Goal: Transaction & Acquisition: Purchase product/service

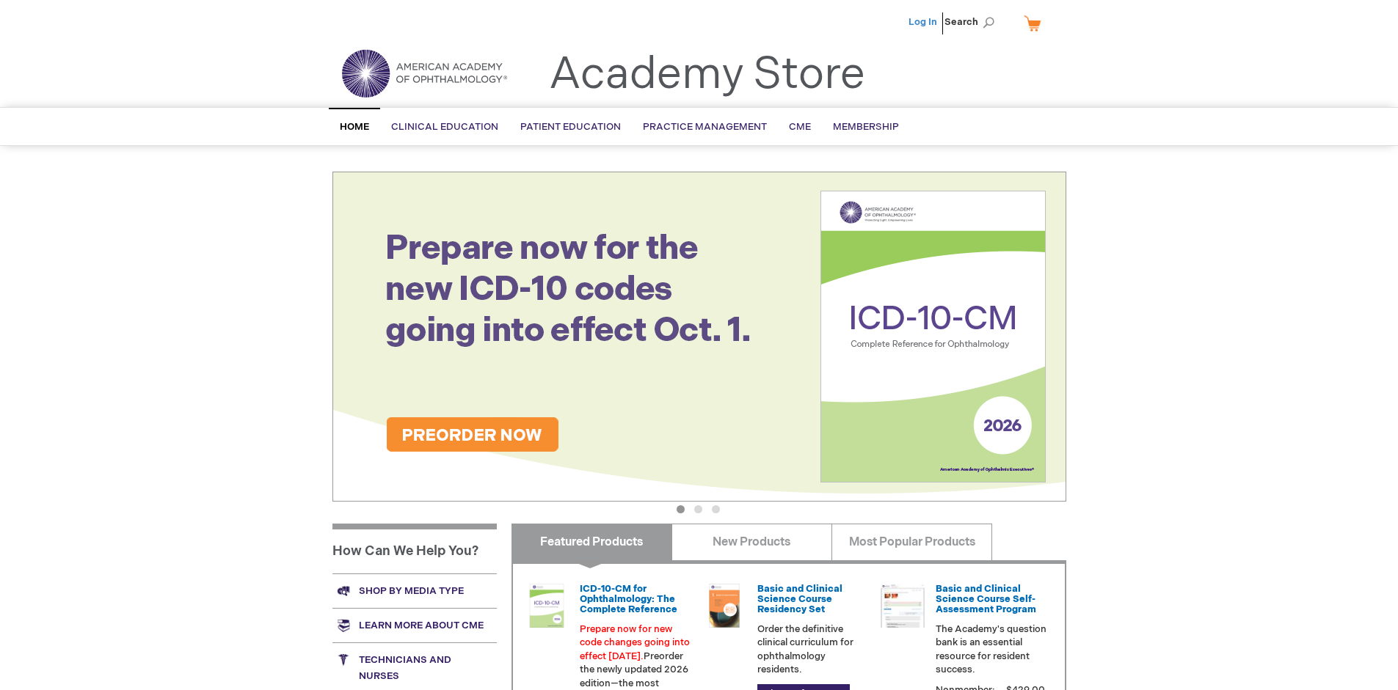
click at [924, 22] on link "Log In" at bounding box center [922, 22] width 29 height 12
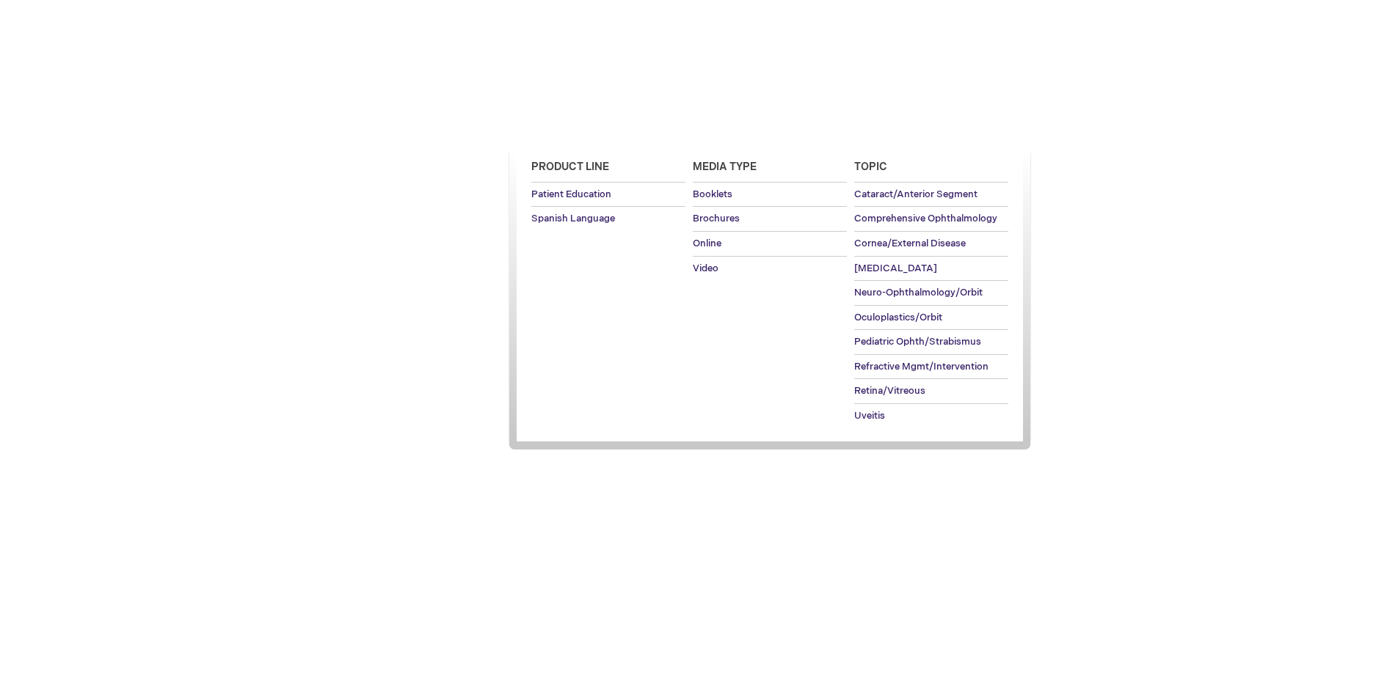
click at [566, 127] on span "Patient Education" at bounding box center [570, 127] width 101 height 12
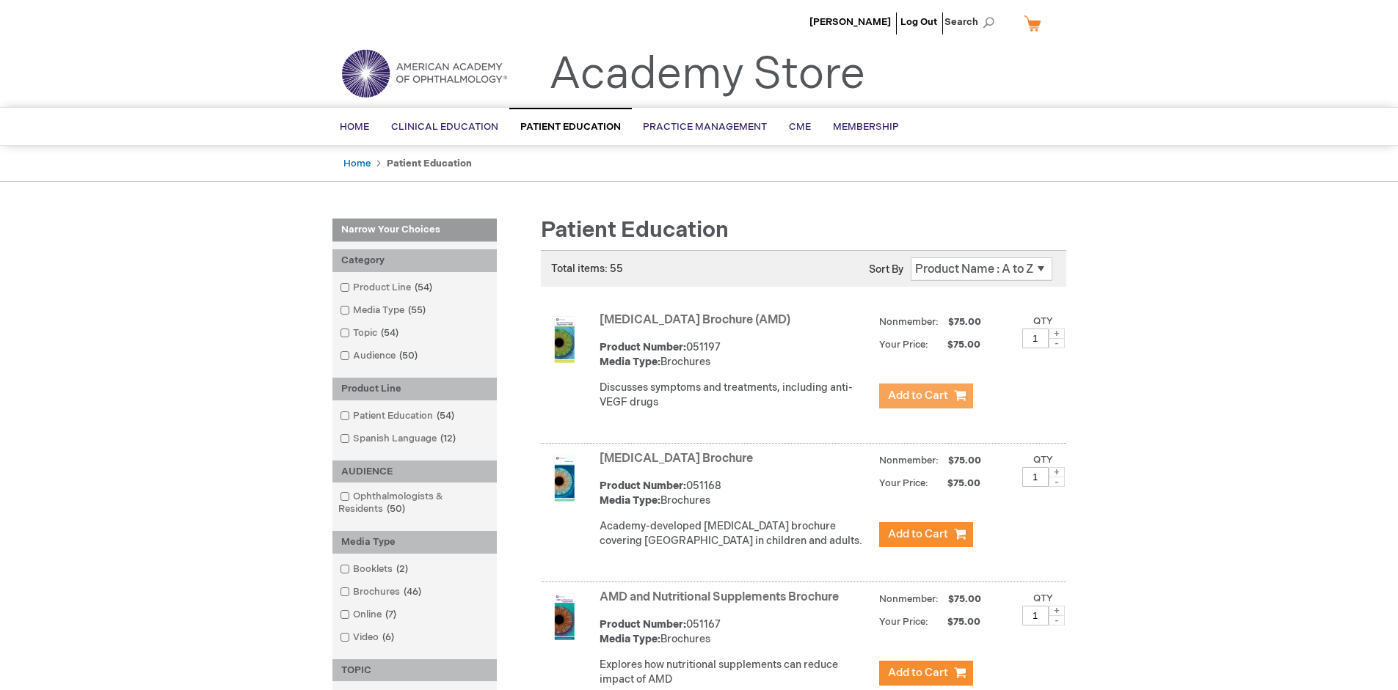
click at [925, 396] on span "Add to Cart" at bounding box center [918, 396] width 60 height 14
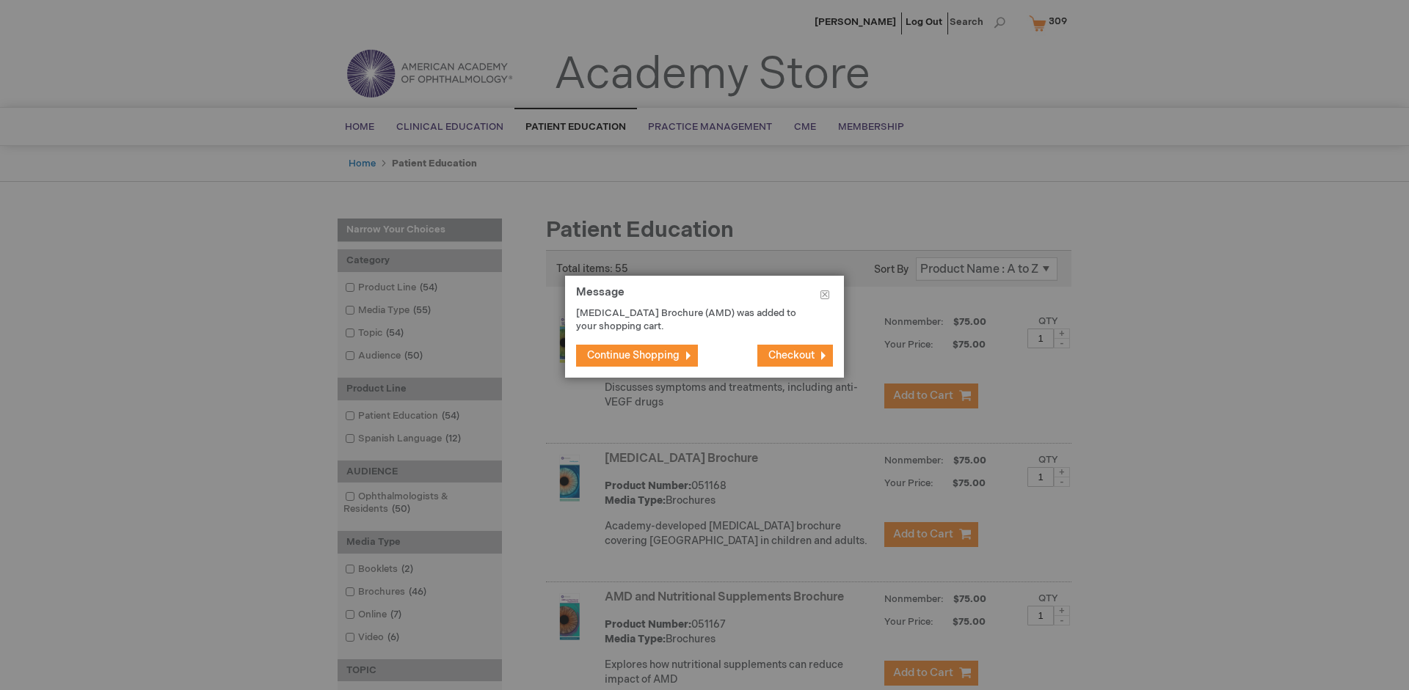
click at [633, 355] on span "Continue Shopping" at bounding box center [633, 355] width 92 height 12
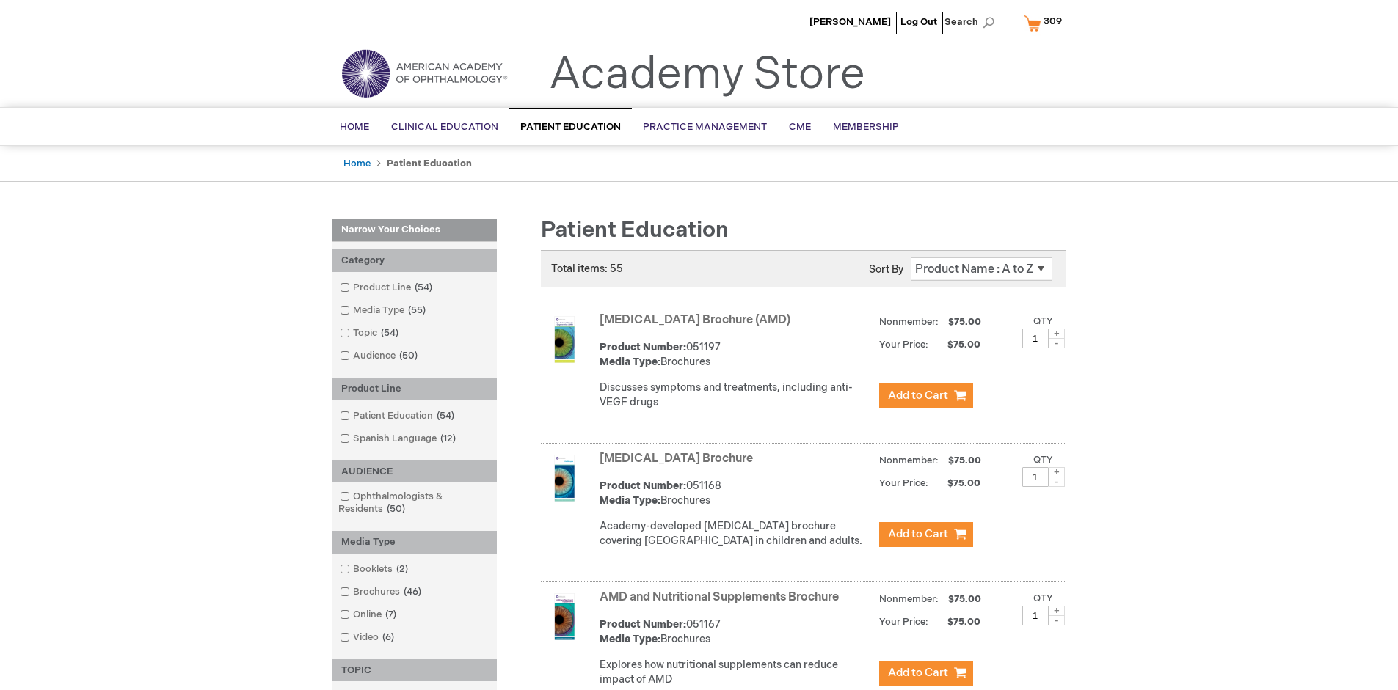
click at [722, 605] on link "AMD and Nutritional Supplements Brochure" at bounding box center [718, 598] width 239 height 14
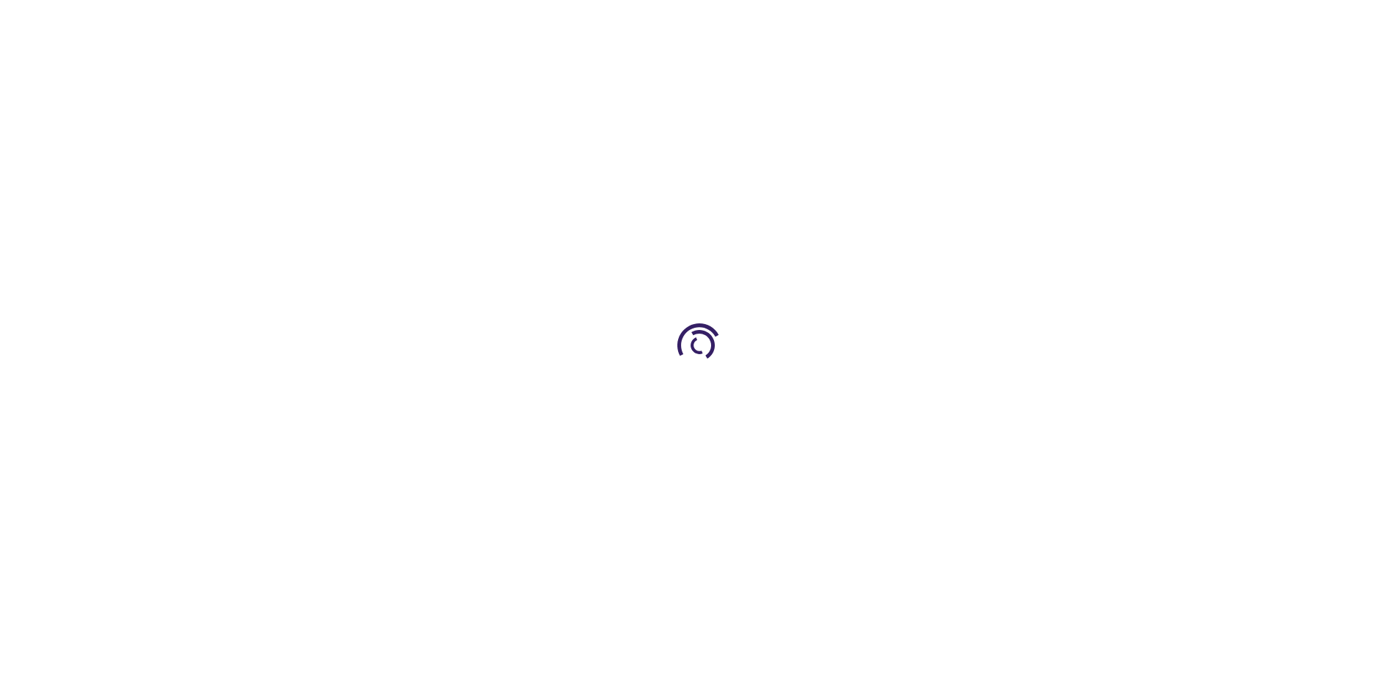
type input "1"
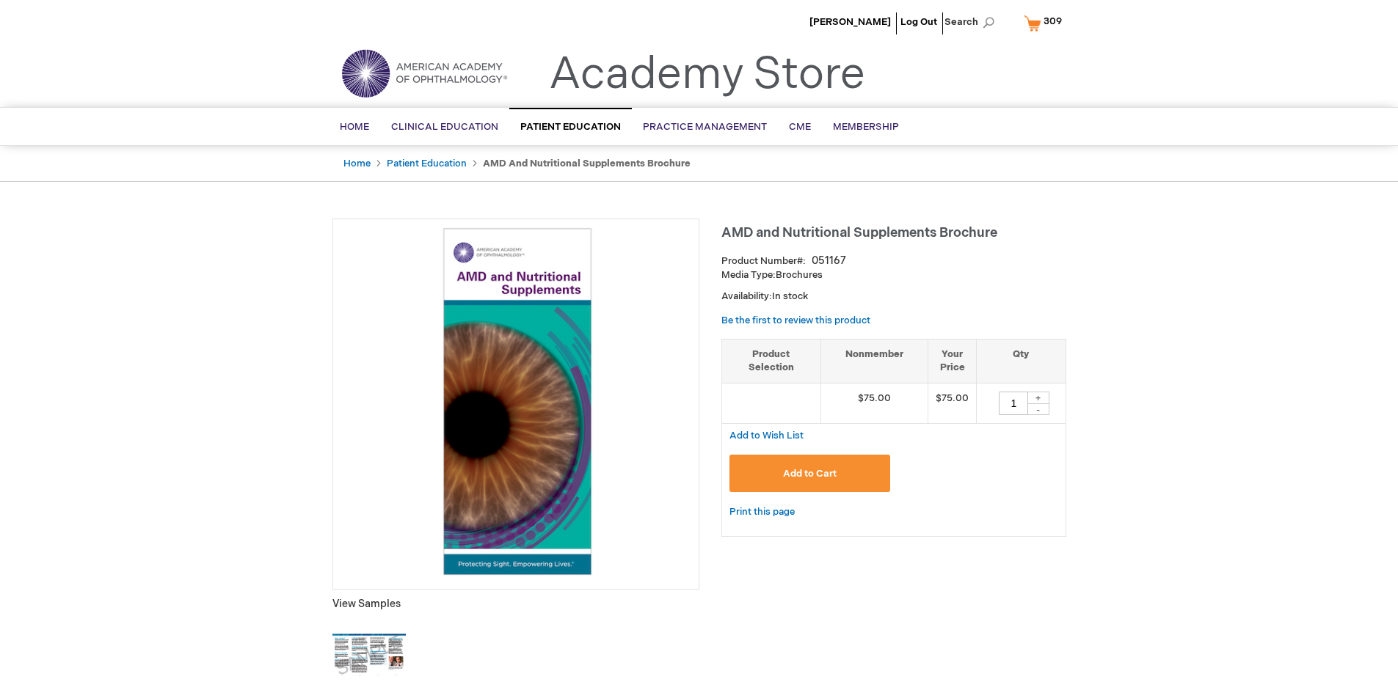
click at [809, 473] on span "Add to Cart" at bounding box center [810, 474] width 54 height 12
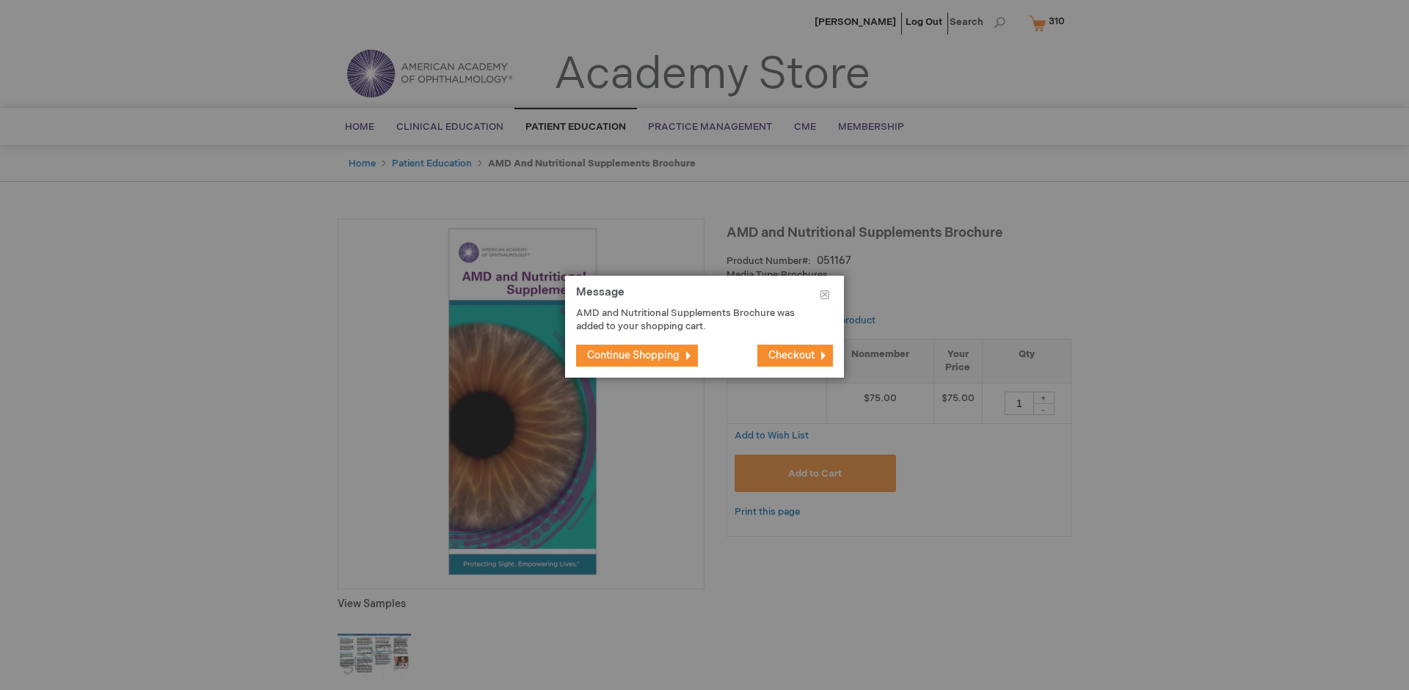
click at [633, 355] on span "Continue Shopping" at bounding box center [633, 355] width 92 height 12
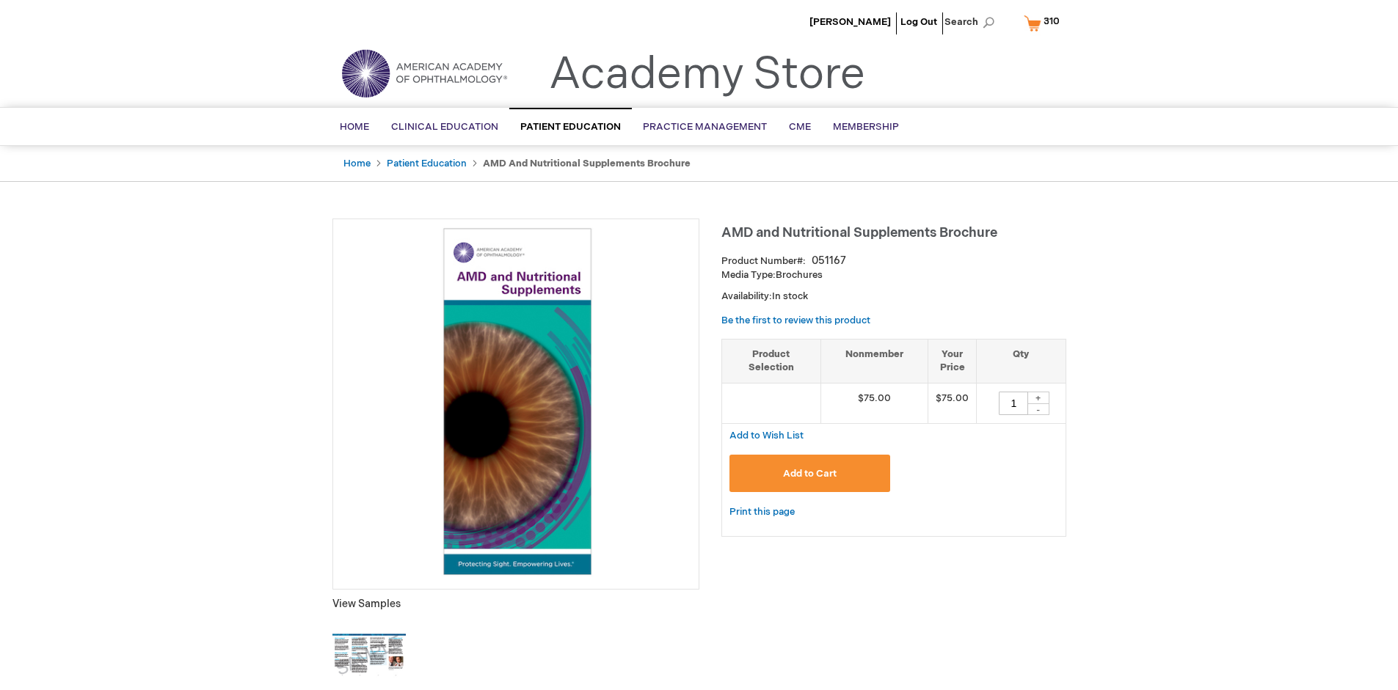
click at [1044, 23] on span "310" at bounding box center [1051, 21] width 16 height 12
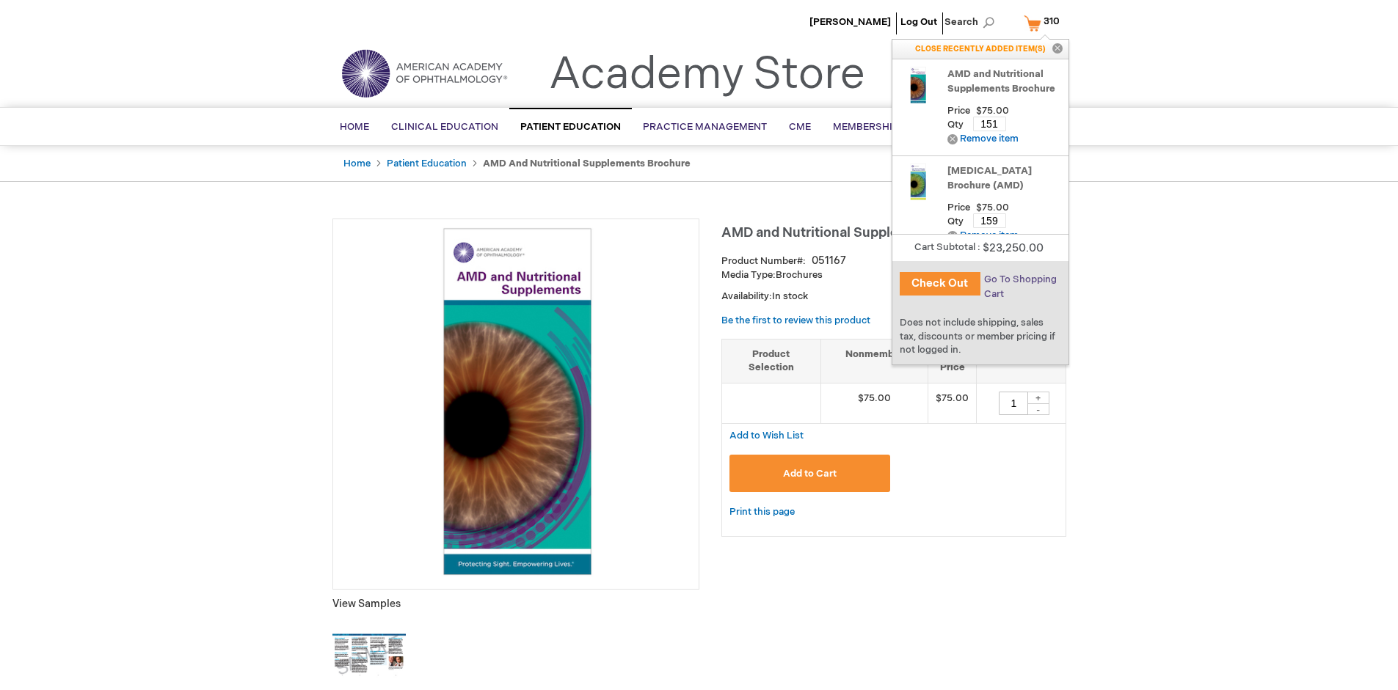
click at [1019, 280] on span "Go To Shopping Cart" at bounding box center [1020, 287] width 73 height 26
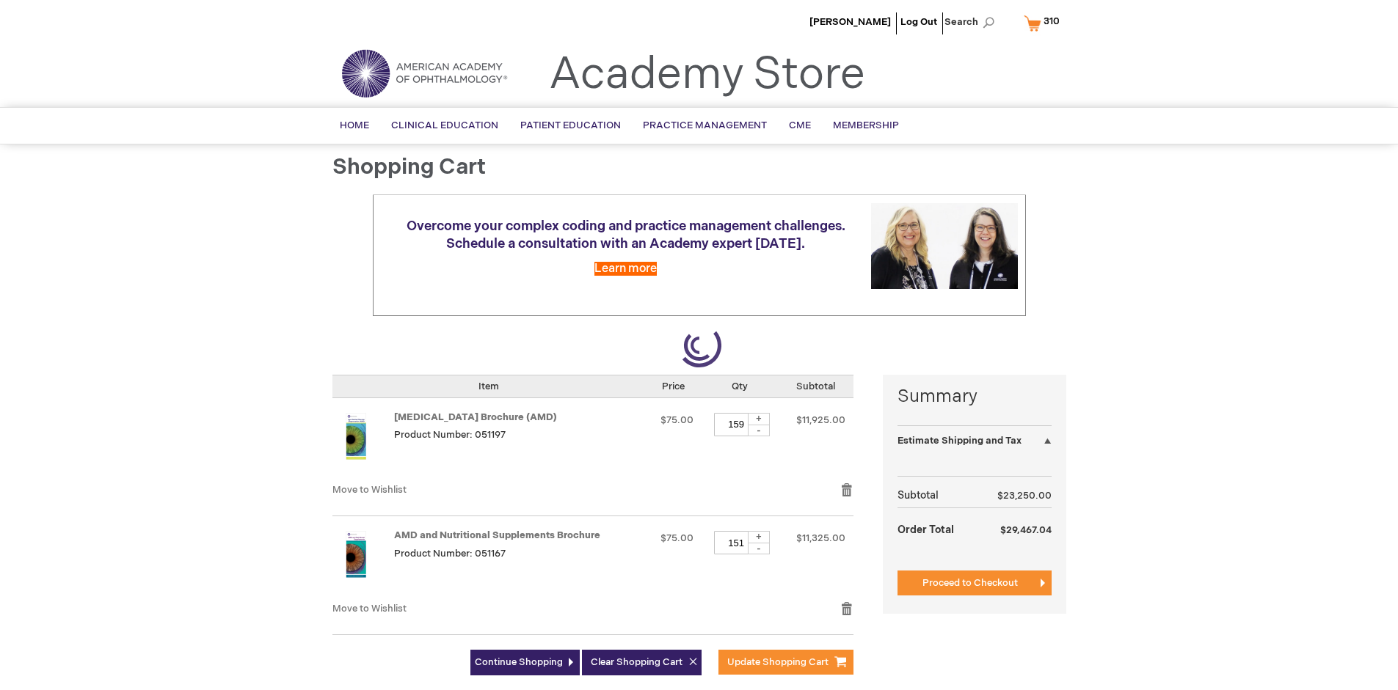
select select "US"
select select "41"
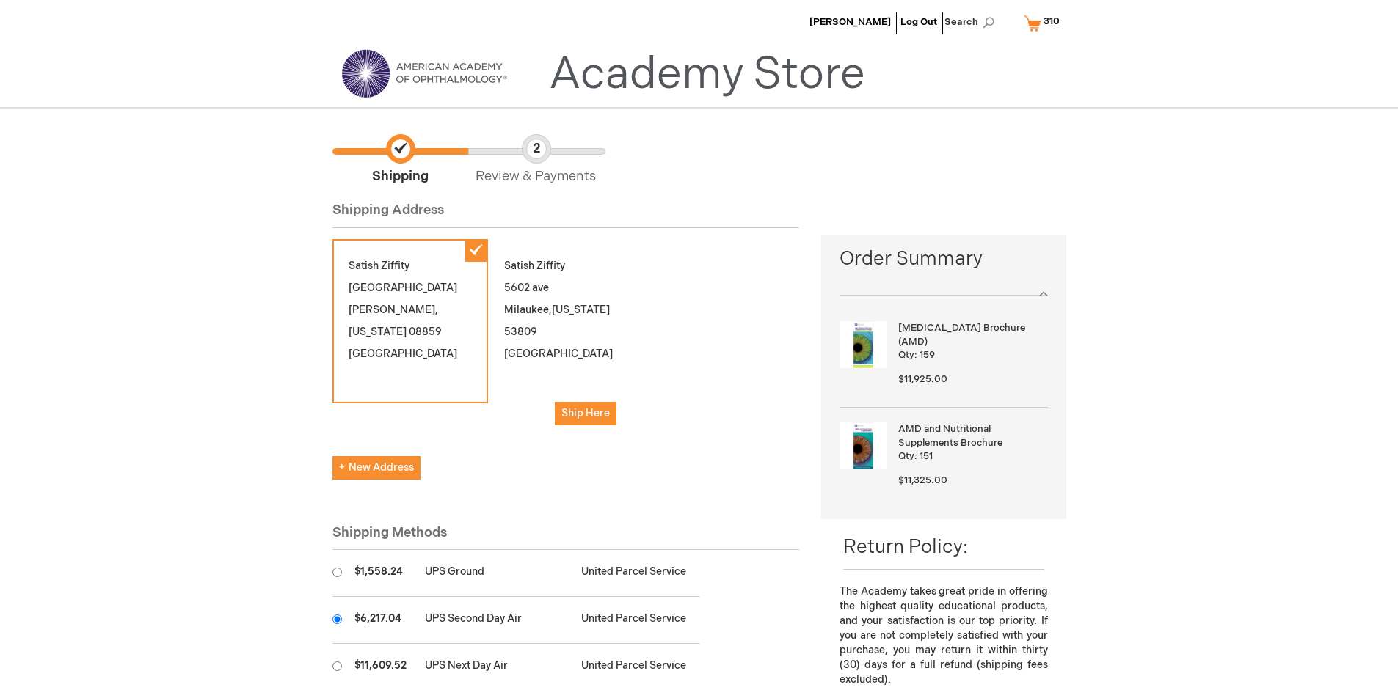
click at [337, 619] on input "radio" at bounding box center [337, 620] width 10 height 10
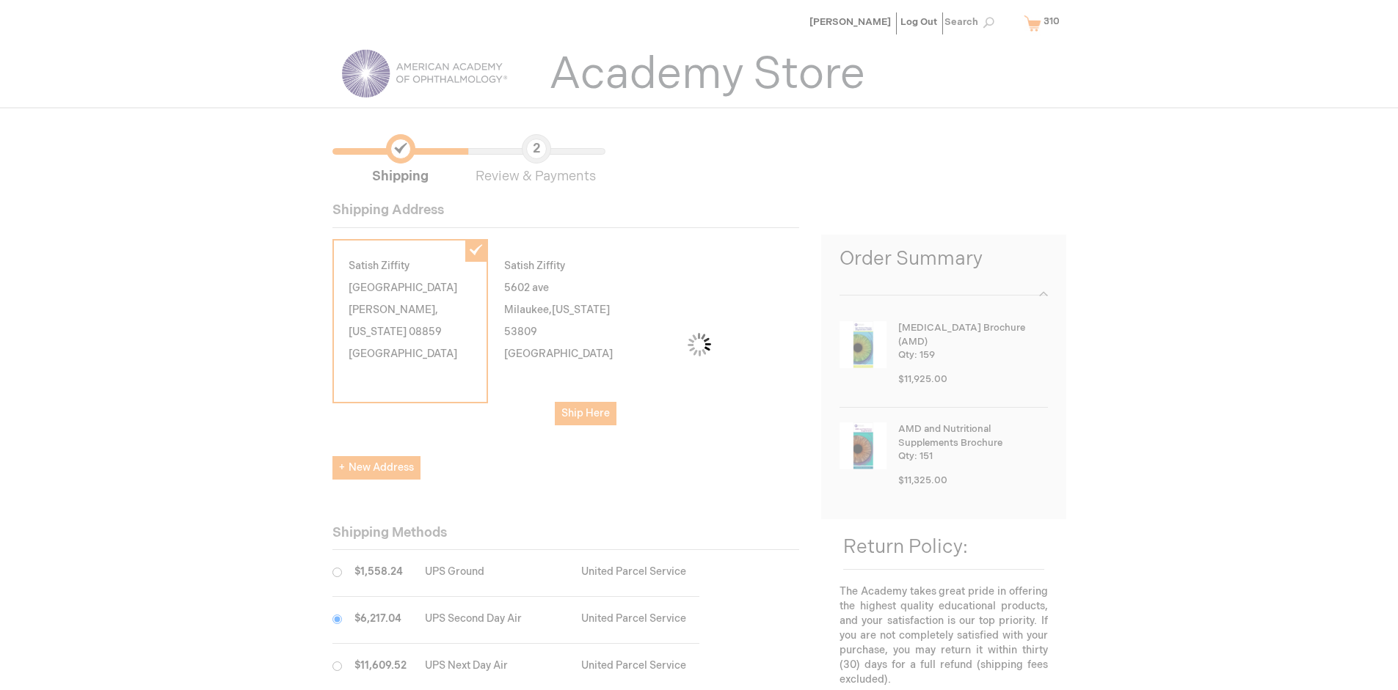
scroll to position [73, 0]
